Goal: Check status: Check status

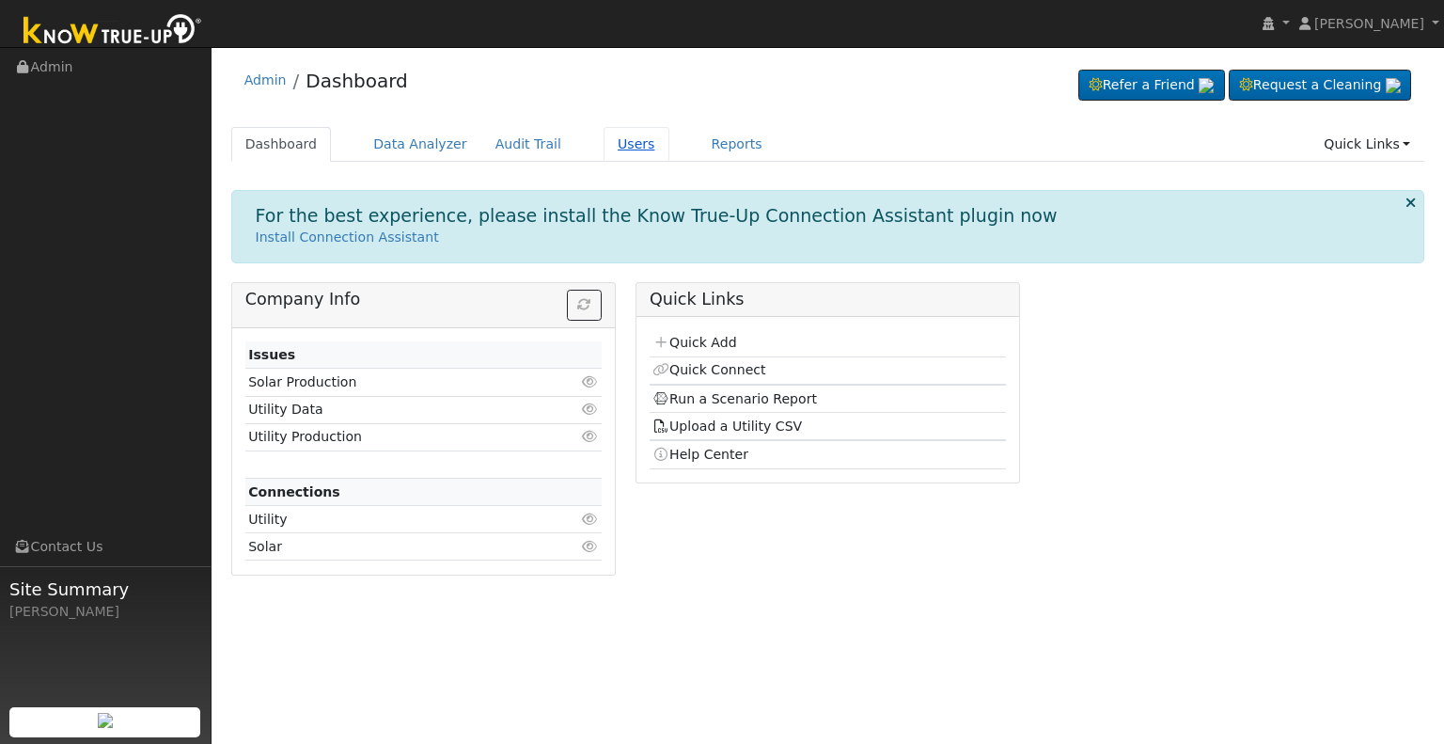
click at [606, 149] on link "Users" at bounding box center [637, 144] width 66 height 35
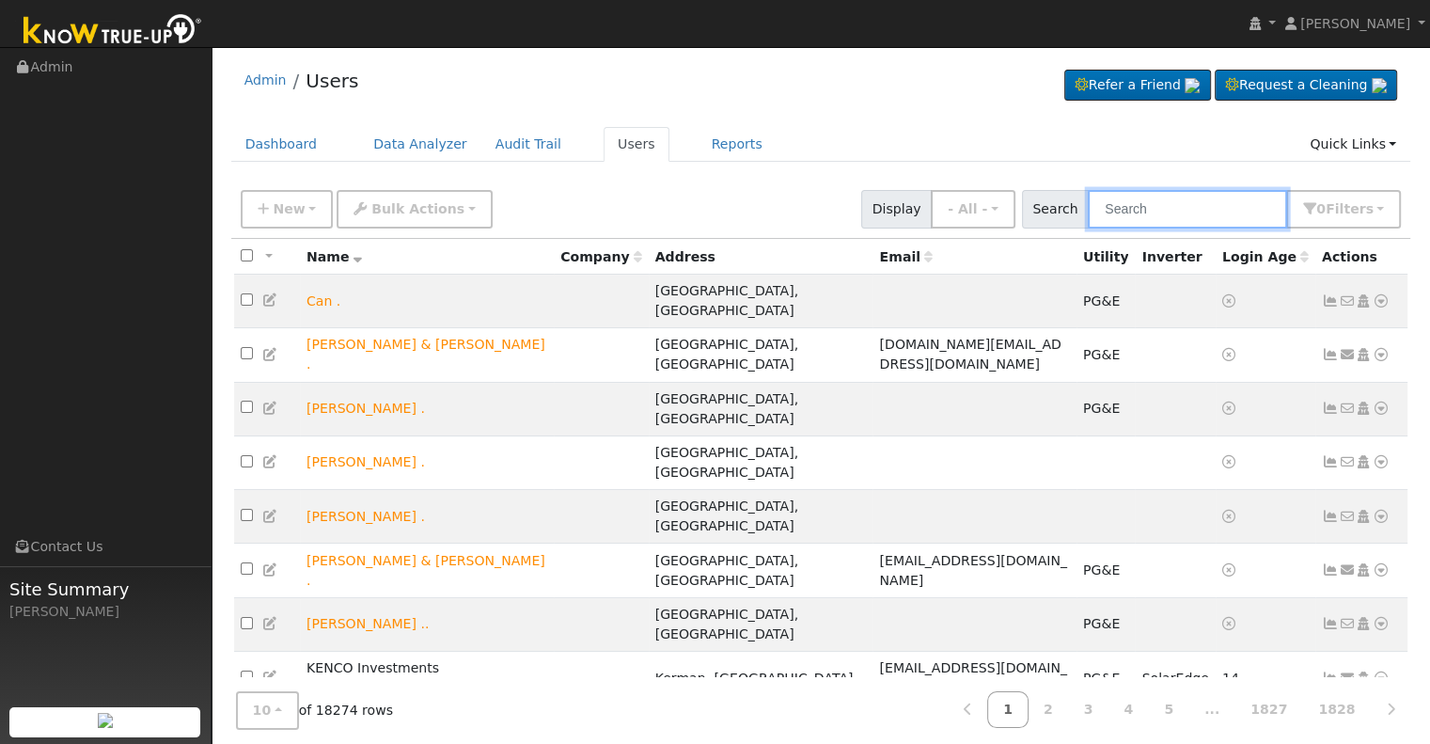
click at [1163, 211] on input "text" at bounding box center [1187, 209] width 199 height 39
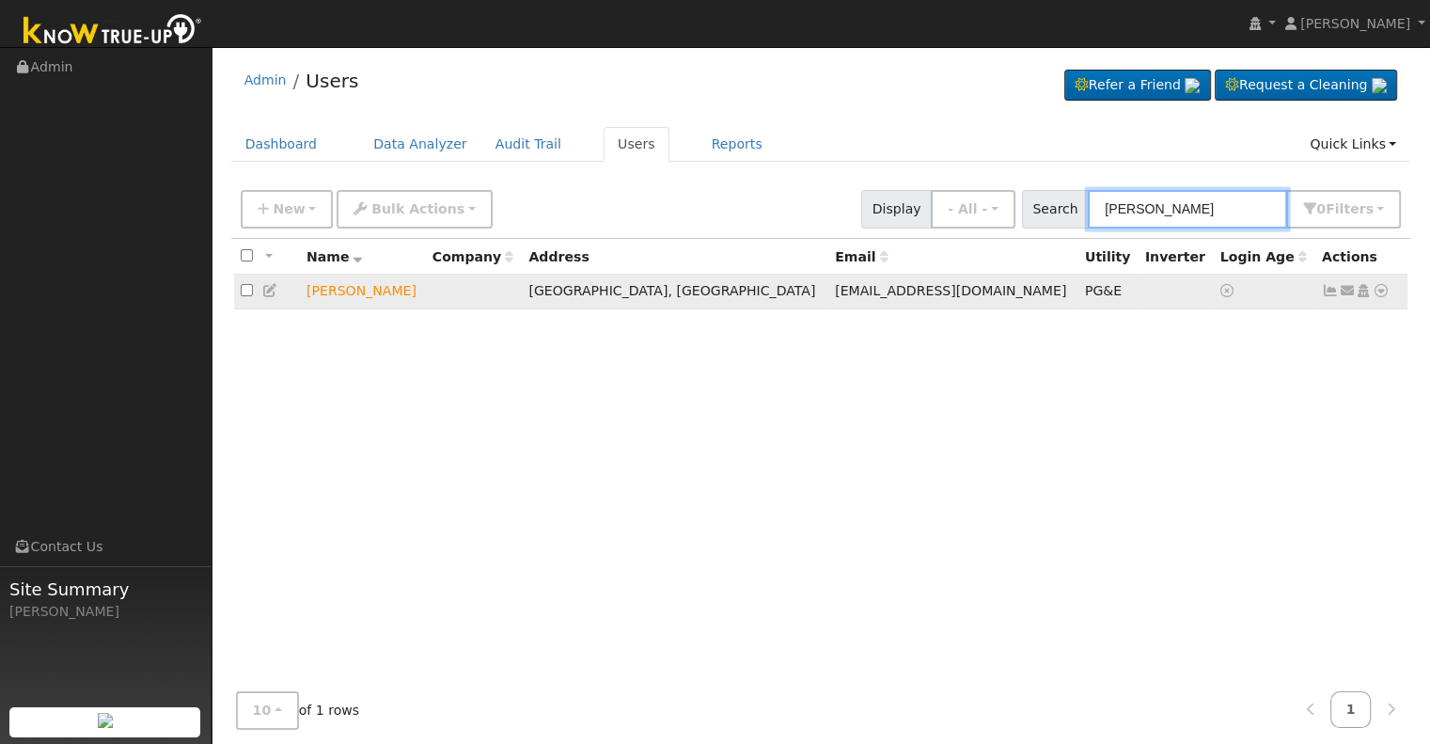
type input "[PERSON_NAME]"
click at [1383, 287] on icon at bounding box center [1381, 290] width 17 height 13
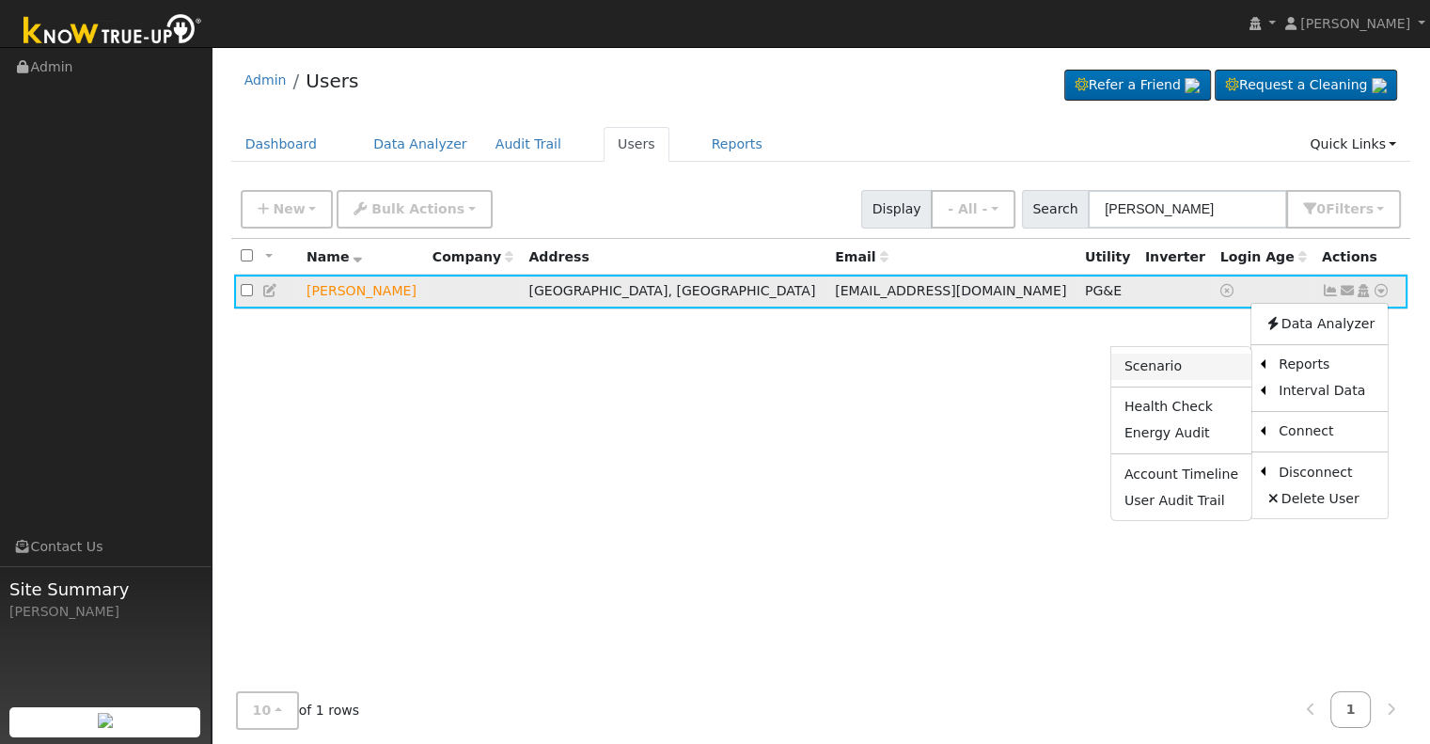
click at [1208, 359] on link "Scenario" at bounding box center [1181, 367] width 140 height 26
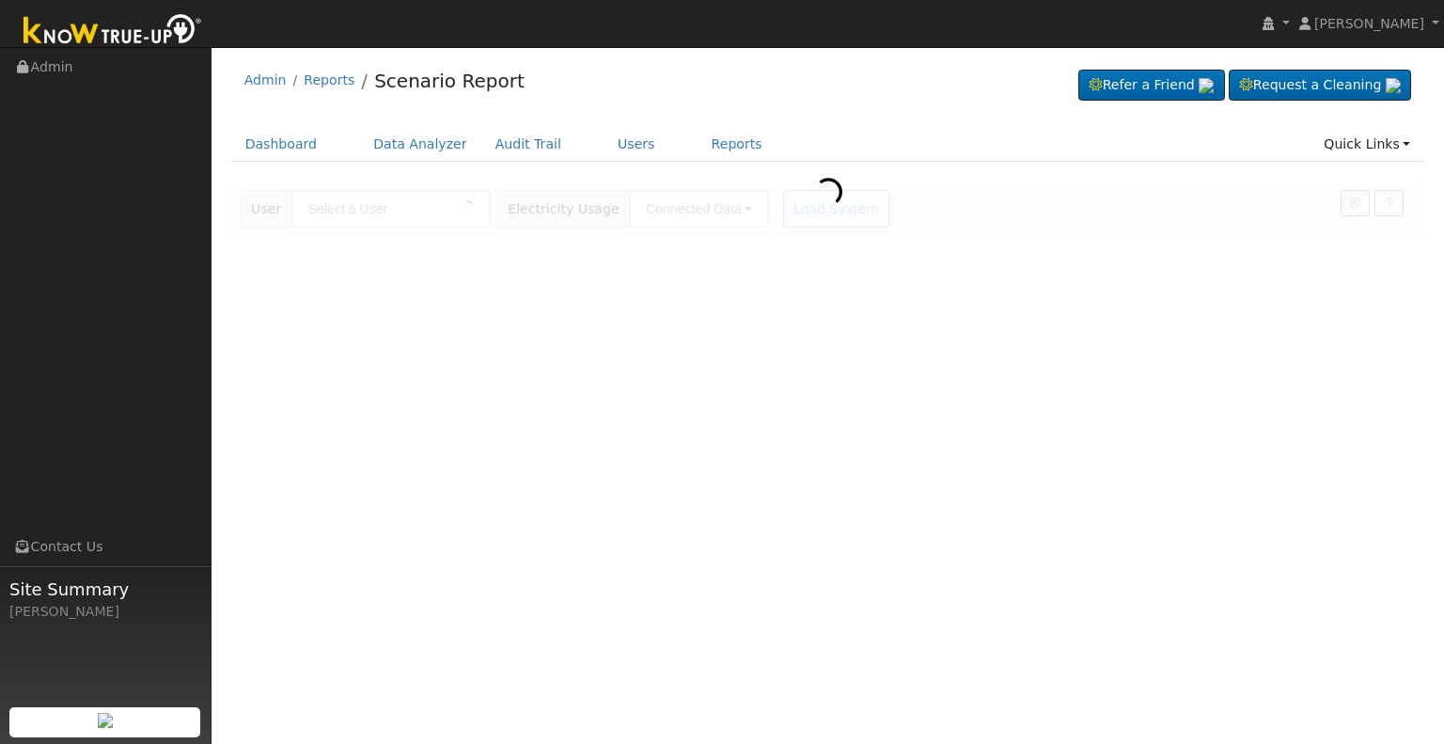
type input "George Maddox"
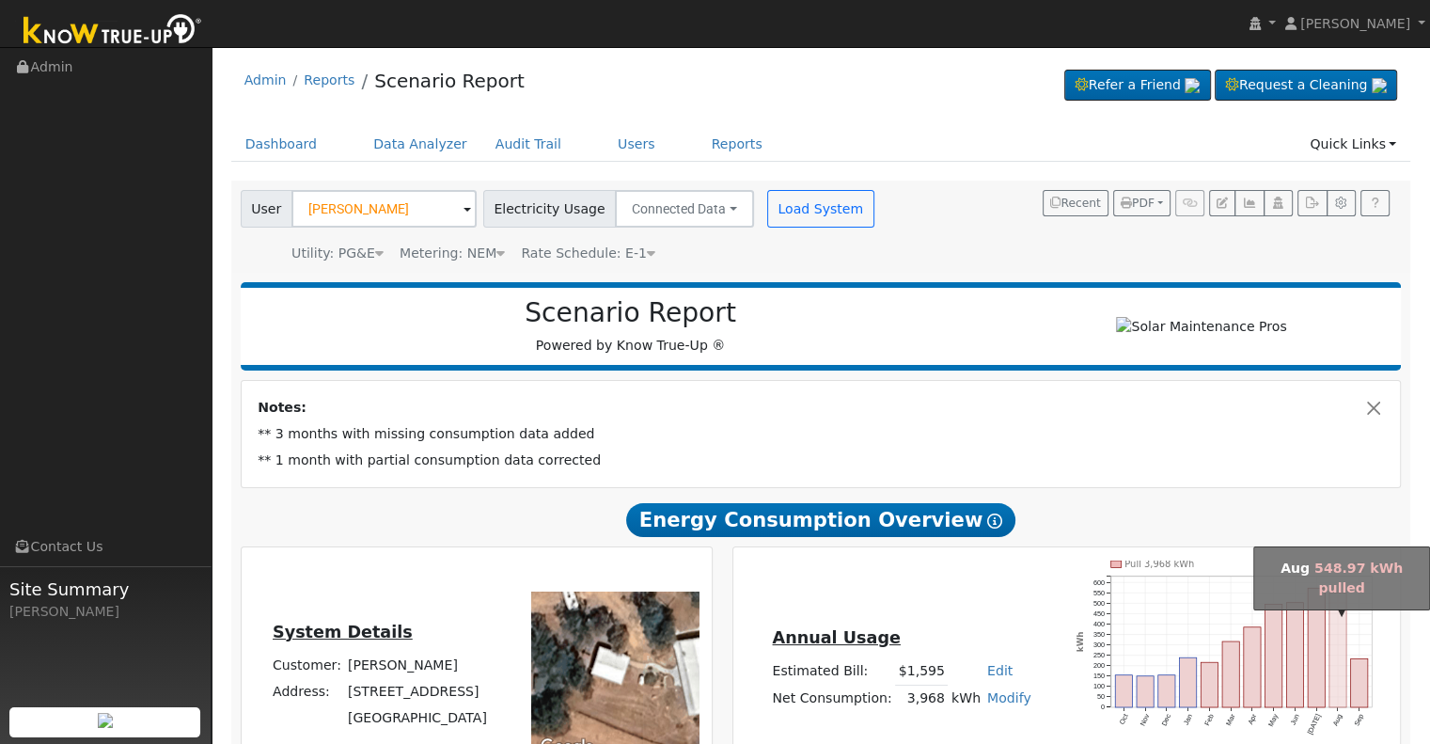
click at [1340, 641] on rect "onclick=""" at bounding box center [1339, 649] width 17 height 115
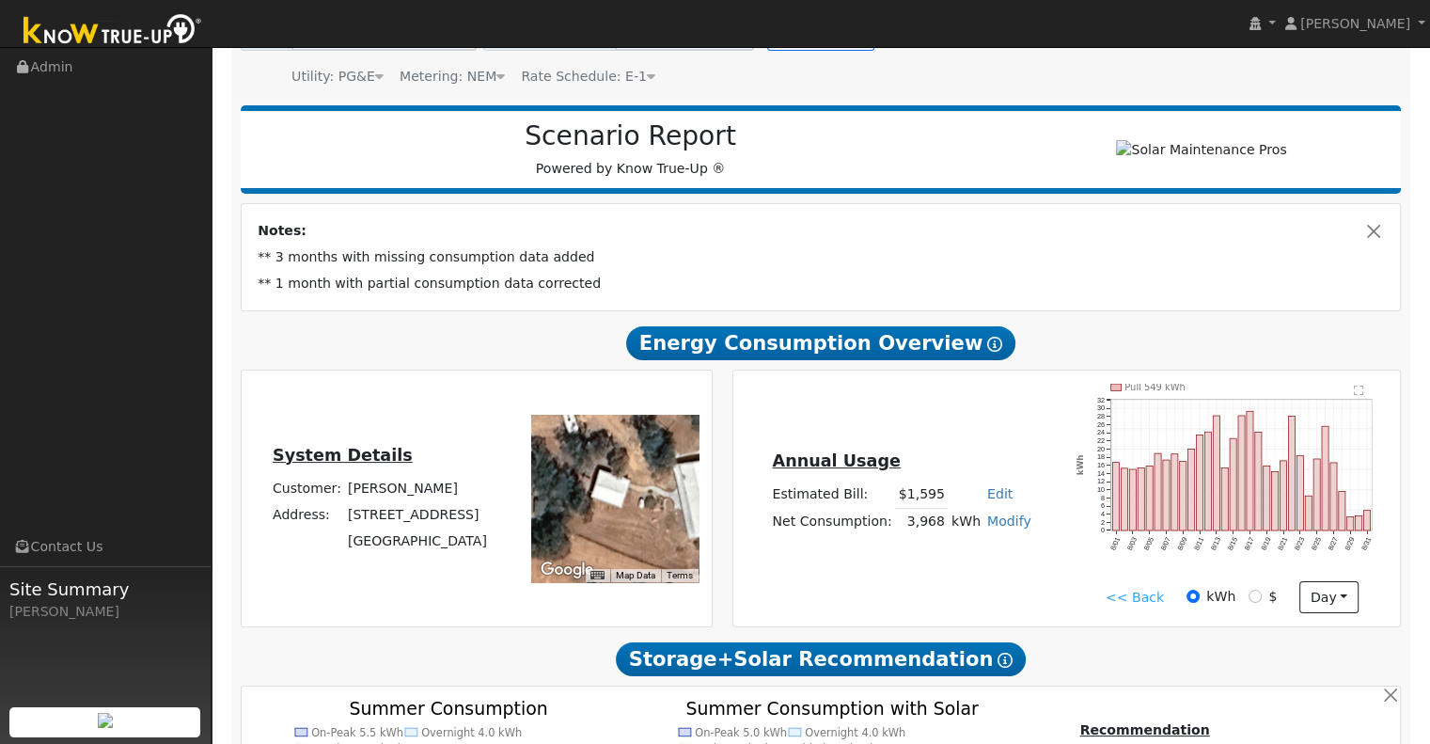
scroll to position [179, 0]
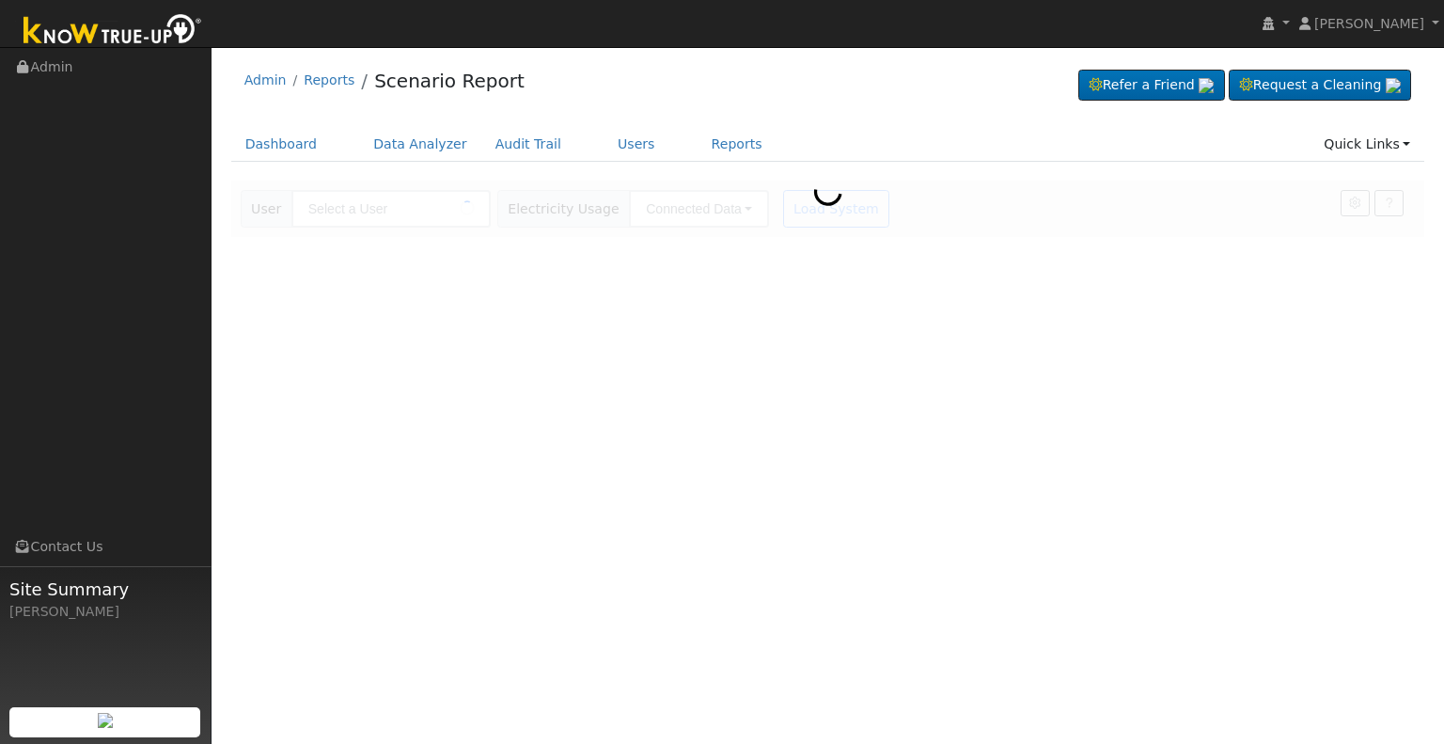
type input "[PERSON_NAME]"
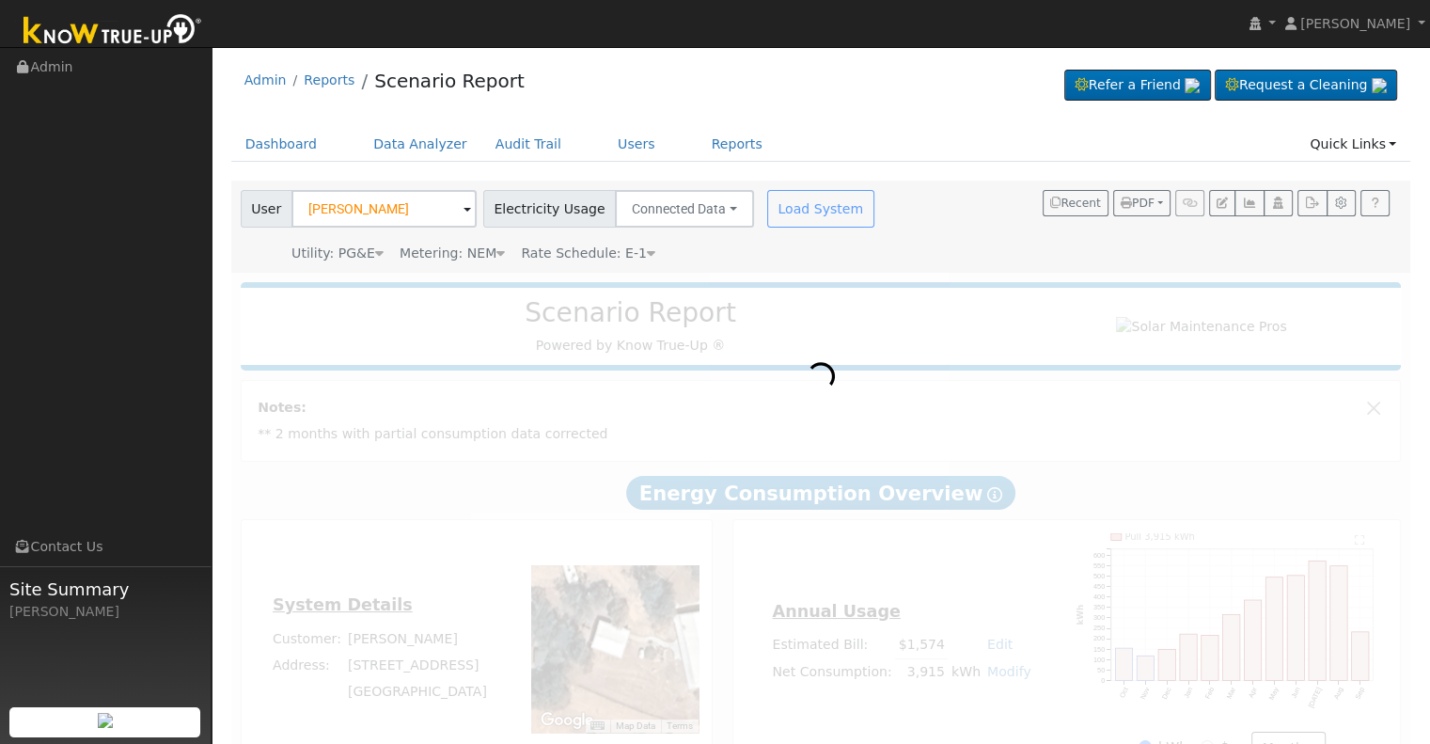
scroll to position [57, 0]
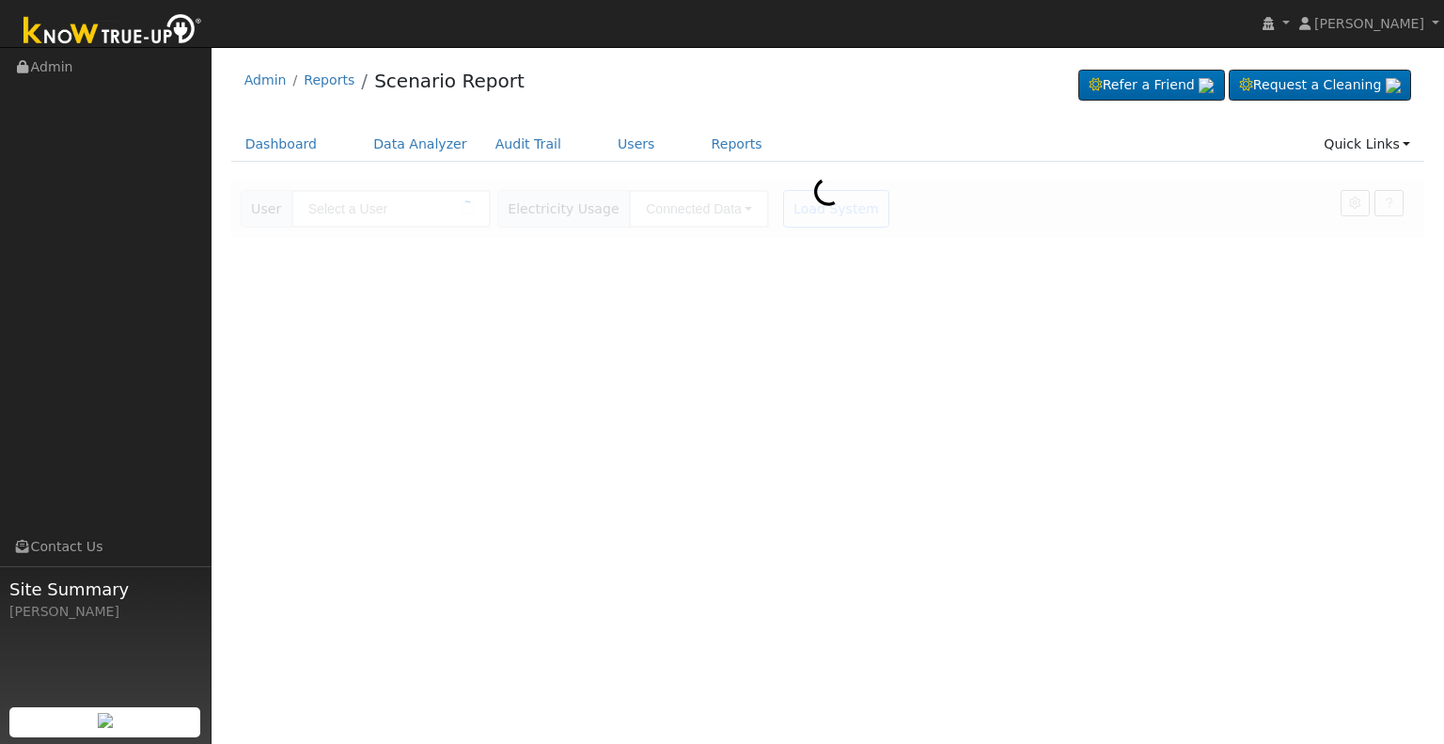
type input "[PERSON_NAME]"
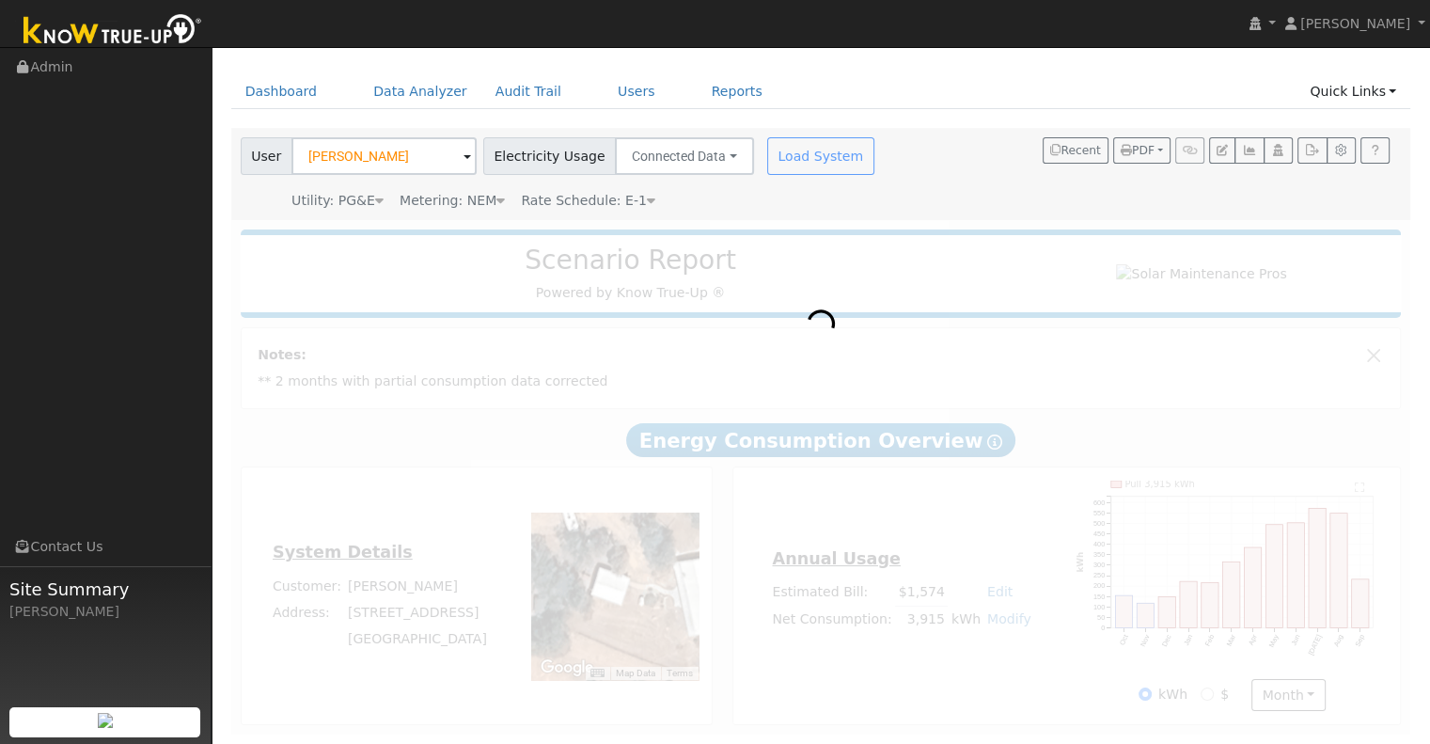
scroll to position [56, 0]
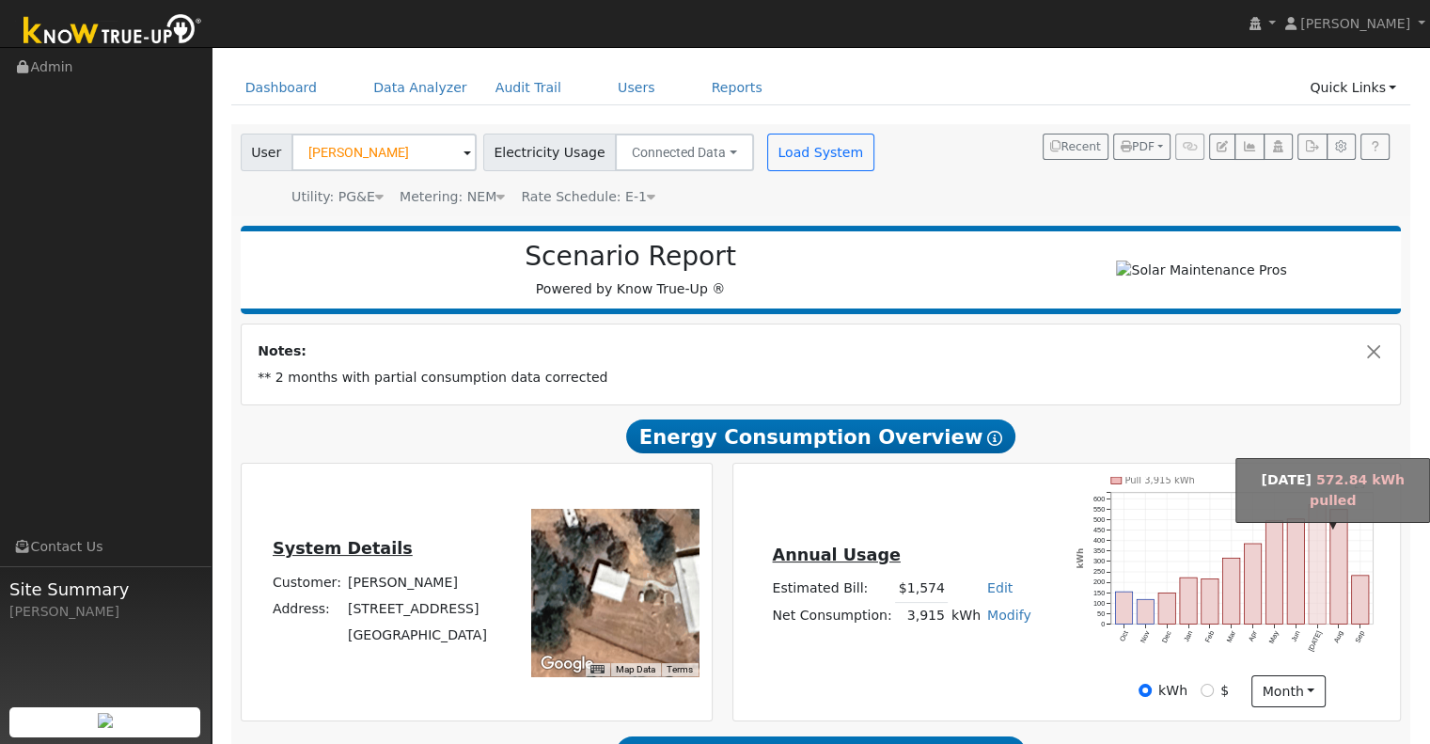
click at [1314, 576] on rect "onclick=""" at bounding box center [1317, 564] width 17 height 119
